Goal: Information Seeking & Learning: Learn about a topic

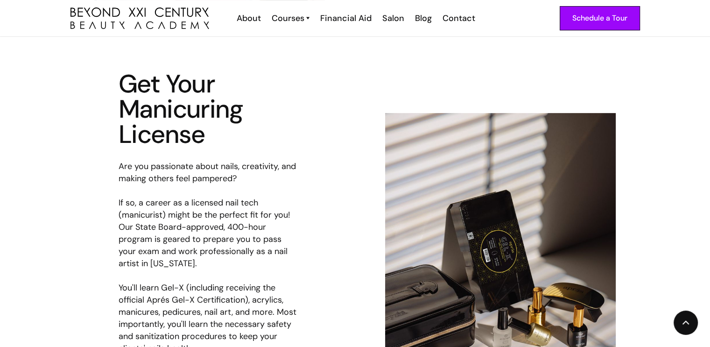
scroll to position [420, 0]
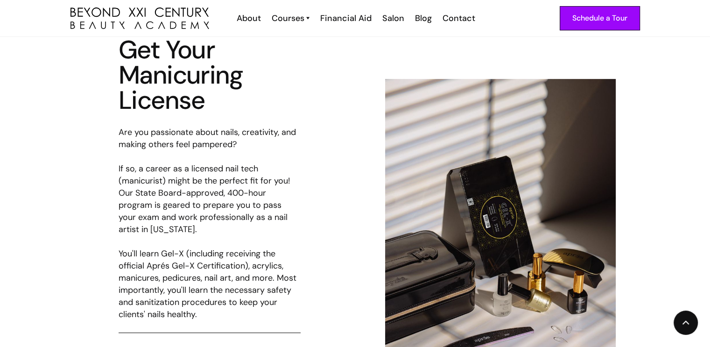
click at [342, 25] on div "Schedule a Tour About Cosmetology Esthetician Manicuring Barber Courses Cosmeto…" at bounding box center [356, 18] width 570 height 36
click at [342, 19] on div "Financial Aid" at bounding box center [345, 18] width 51 height 12
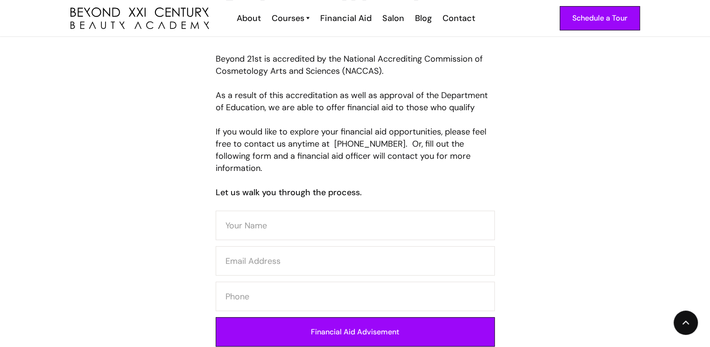
scroll to position [467, 0]
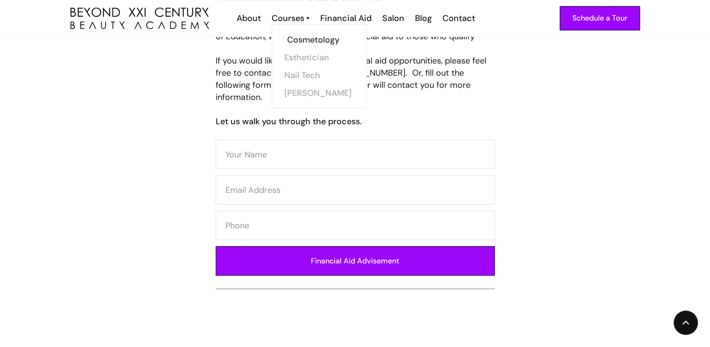
click at [291, 35] on link "Cosmetology" at bounding box center [322, 40] width 70 height 18
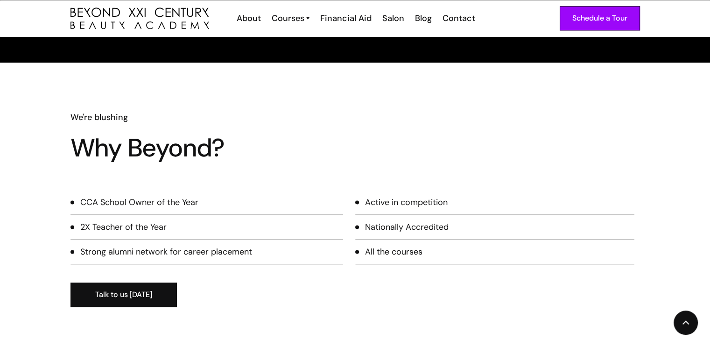
scroll to position [1167, 0]
